Goal: Information Seeking & Learning: Learn about a topic

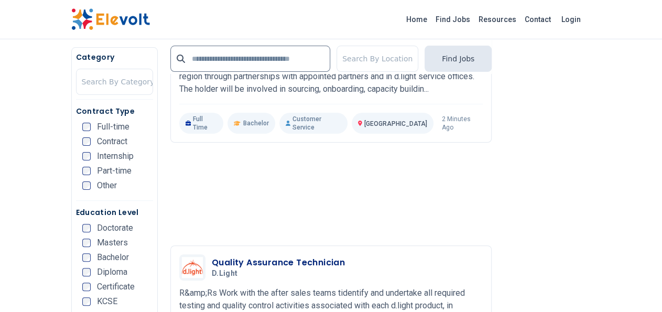
scroll to position [2161, 0]
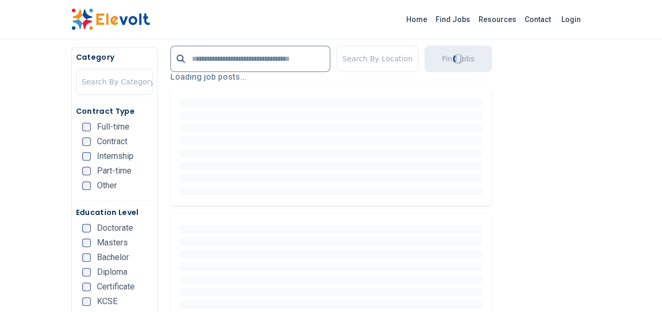
scroll to position [254, 0]
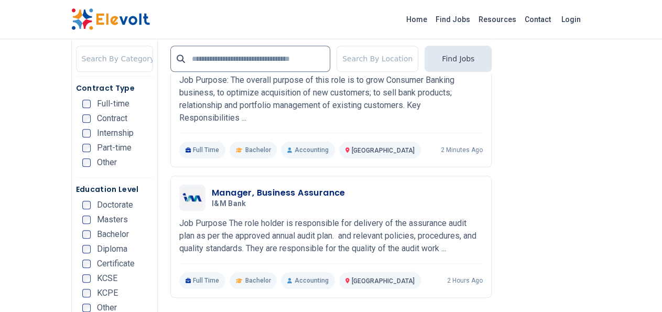
scroll to position [2415, 0]
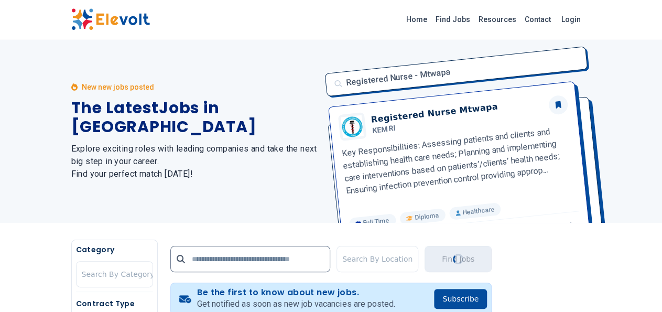
scroll to position [127, 0]
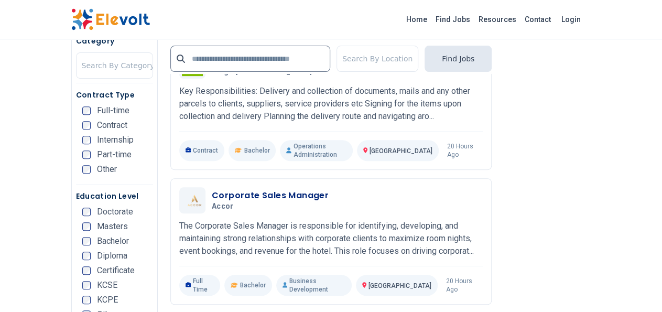
scroll to position [2161, 0]
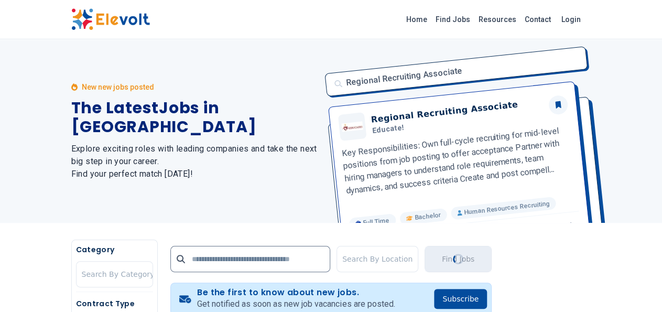
scroll to position [0, 0]
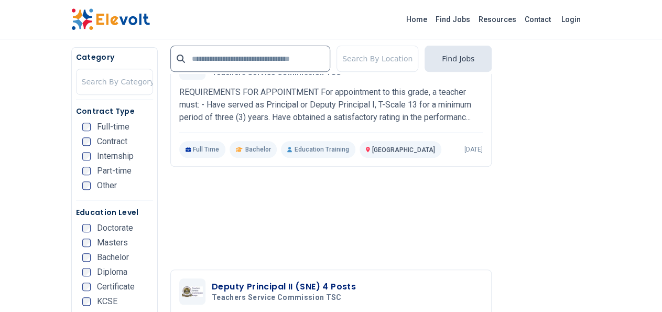
scroll to position [2415, 0]
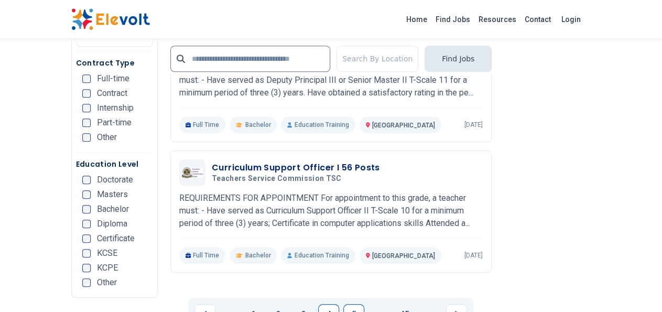
click at [352, 304] on link "5" at bounding box center [353, 314] width 21 height 21
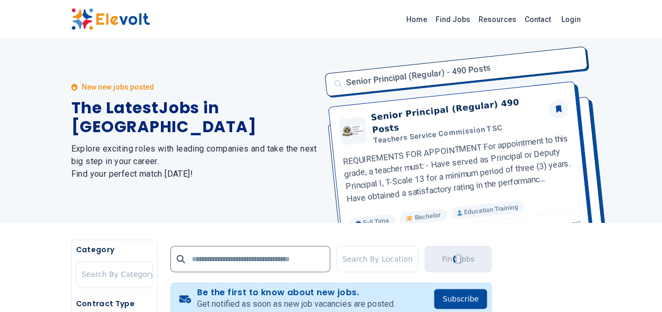
scroll to position [0, 0]
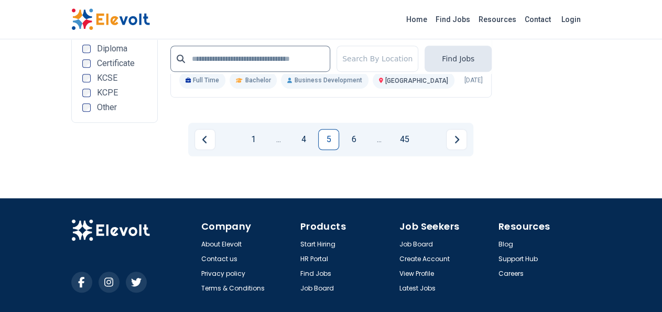
scroll to position [2148, 0]
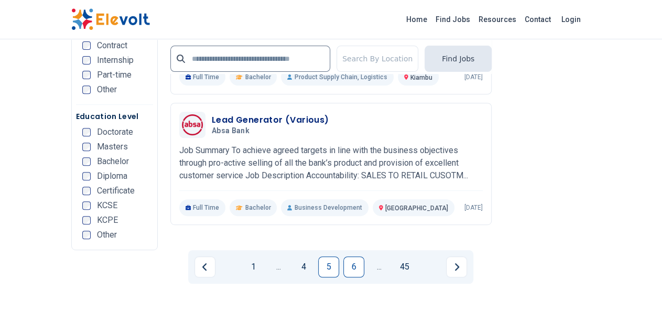
click at [354, 256] on link "6" at bounding box center [353, 266] width 21 height 21
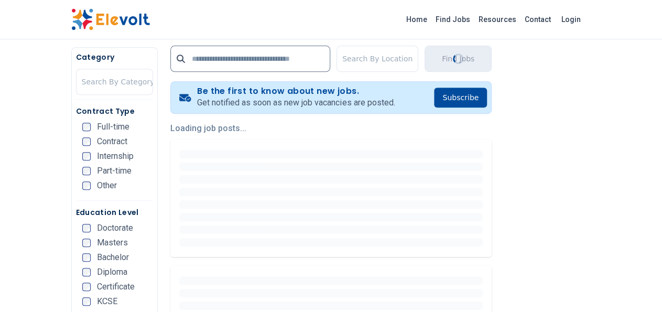
scroll to position [254, 0]
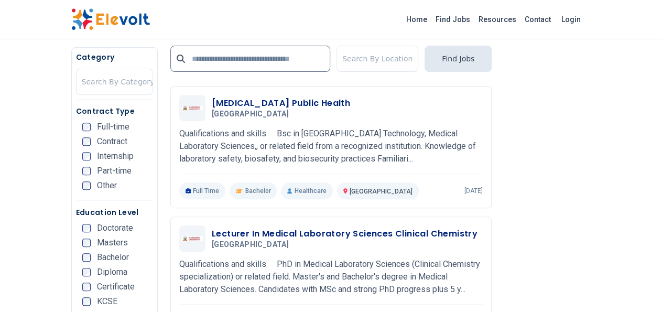
scroll to position [2289, 0]
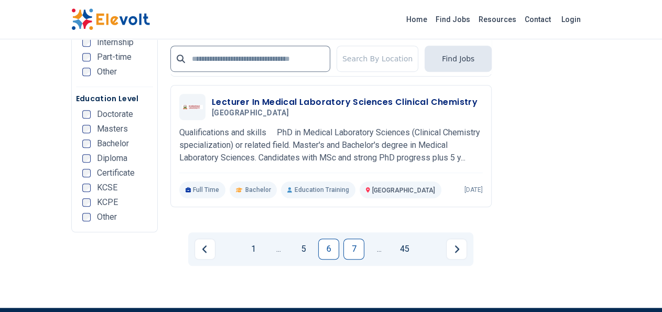
click at [352, 238] on link "7" at bounding box center [353, 248] width 21 height 21
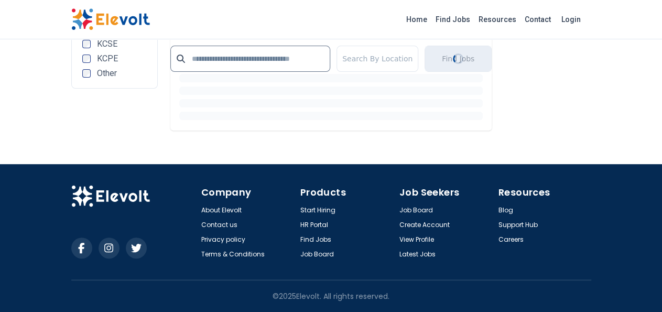
scroll to position [81, 0]
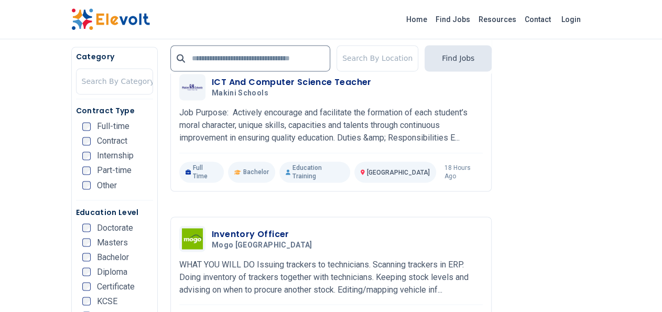
scroll to position [1017, 0]
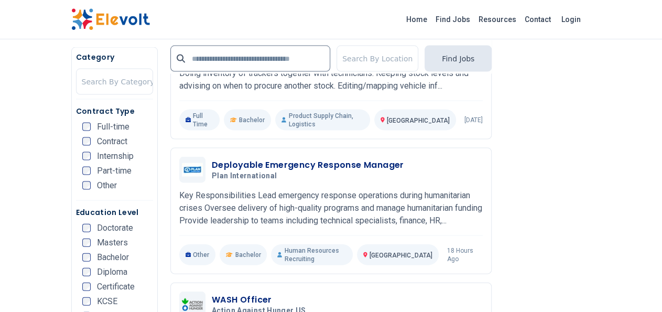
click at [103, 159] on li "Internship" at bounding box center [117, 156] width 71 height 8
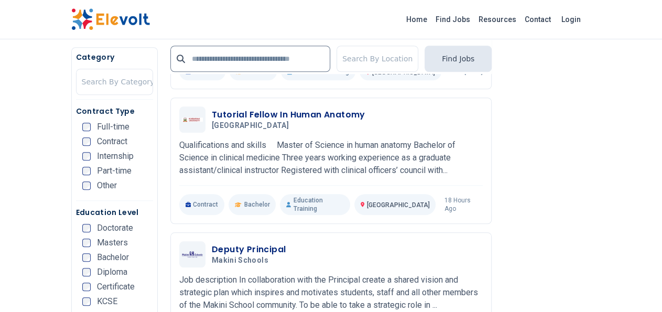
scroll to position [127, 0]
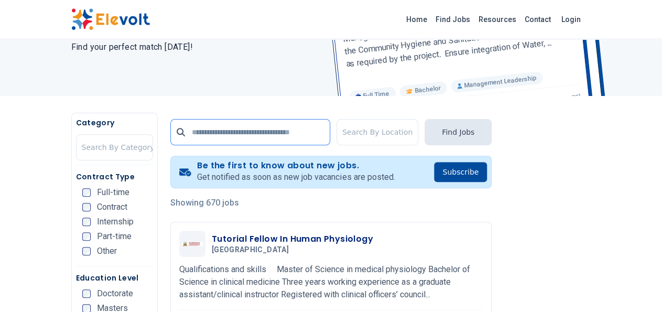
click at [272, 134] on input "text" at bounding box center [250, 132] width 160 height 26
click at [266, 128] on input "text" at bounding box center [250, 132] width 160 height 26
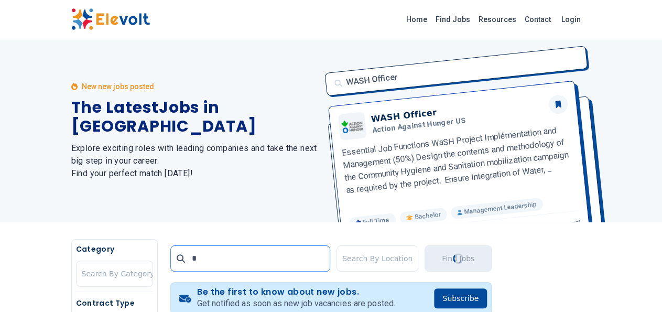
scroll to position [0, 0]
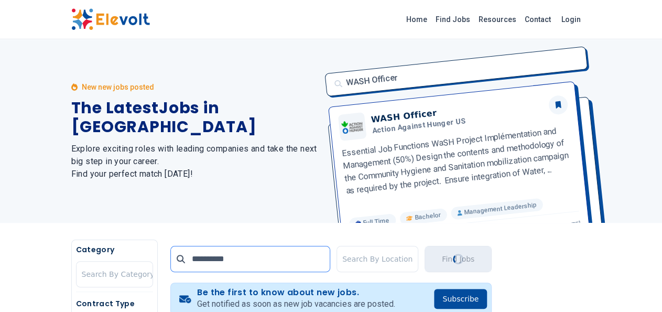
type input "**********"
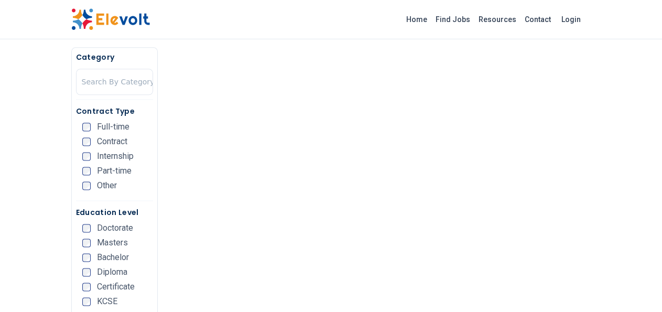
scroll to position [636, 0]
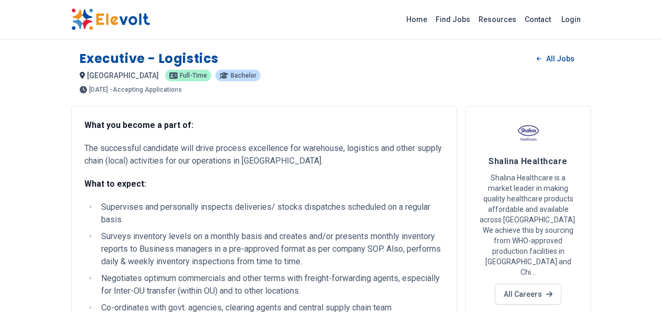
scroll to position [254, 0]
